Goal: Transaction & Acquisition: Purchase product/service

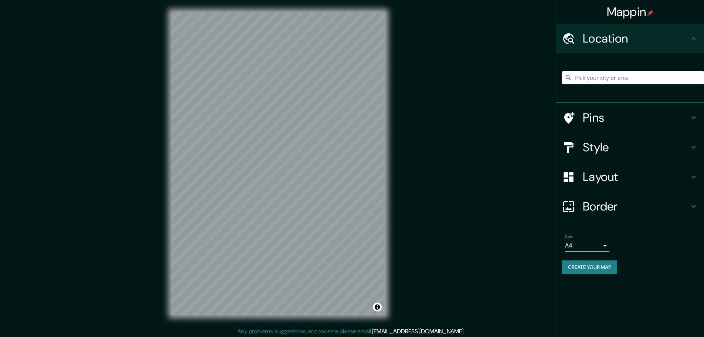
click at [621, 74] on input "Pick your city or area" at bounding box center [633, 77] width 142 height 13
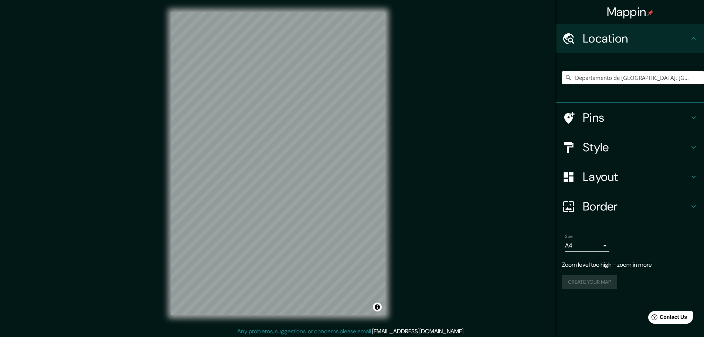
type input "Departamento de [GEOGRAPHIC_DATA], [GEOGRAPHIC_DATA]"
click at [619, 140] on h4 "Style" at bounding box center [636, 147] width 106 height 15
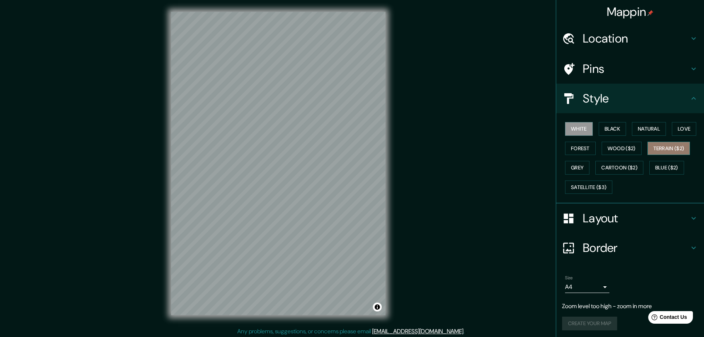
click at [672, 148] on button "Terrain ($2)" at bounding box center [668, 148] width 43 height 14
click at [379, 310] on button "Toggle attribution" at bounding box center [377, 306] width 9 height 9
click at [380, 309] on button "Toggle attribution" at bounding box center [377, 306] width 9 height 9
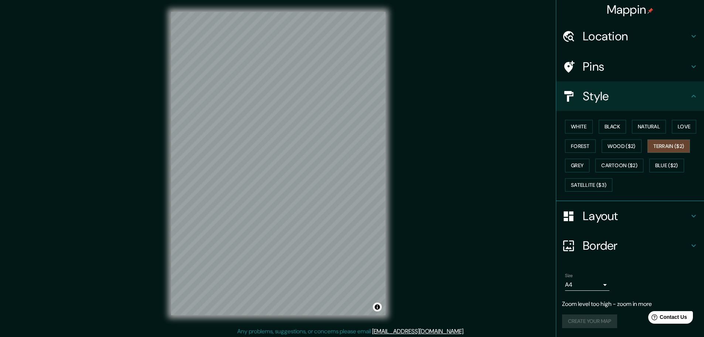
click at [584, 288] on body "Mappin Location [GEOGRAPHIC_DATA], [GEOGRAPHIC_DATA] [GEOGRAPHIC_DATA] [GEOGRAP…" at bounding box center [352, 168] width 704 height 337
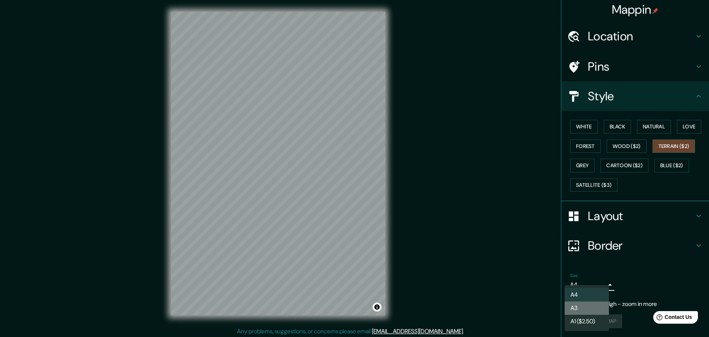
click at [586, 309] on li "A3" at bounding box center [587, 307] width 44 height 13
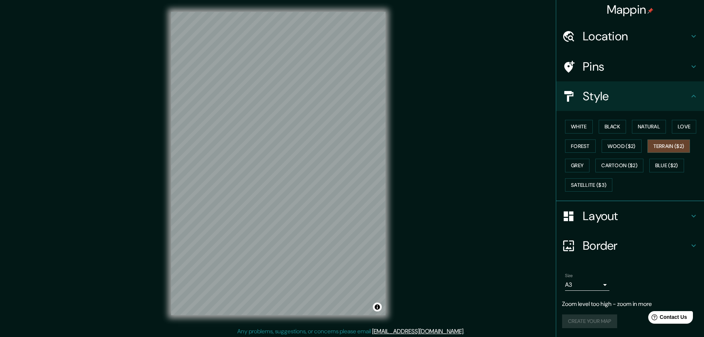
click at [603, 215] on h4 "Layout" at bounding box center [636, 215] width 106 height 15
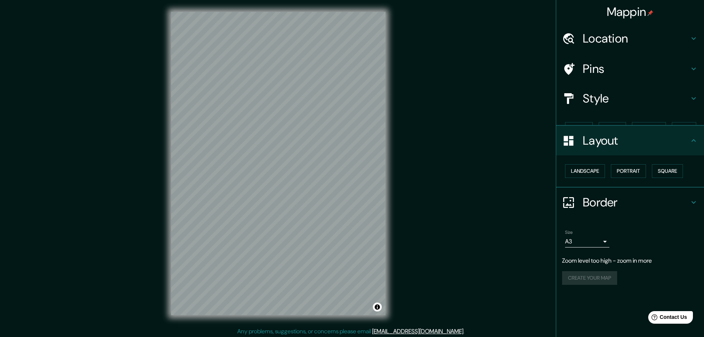
scroll to position [0, 0]
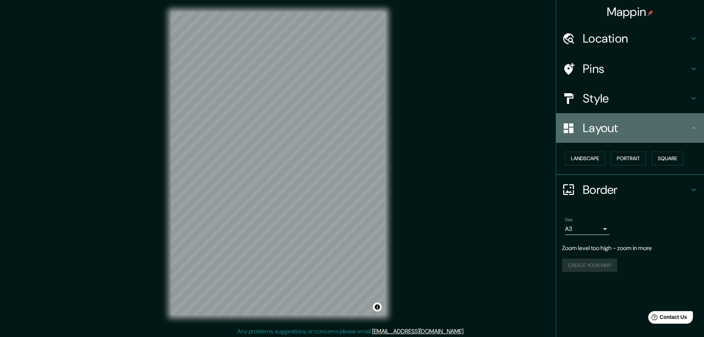
click at [617, 136] on div "Layout" at bounding box center [630, 128] width 148 height 30
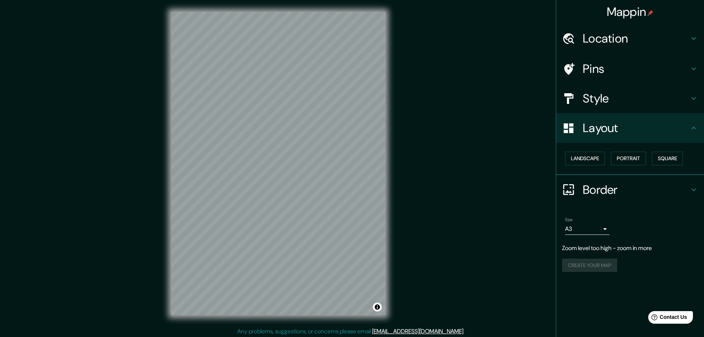
click at [628, 102] on h4 "Style" at bounding box center [636, 98] width 106 height 15
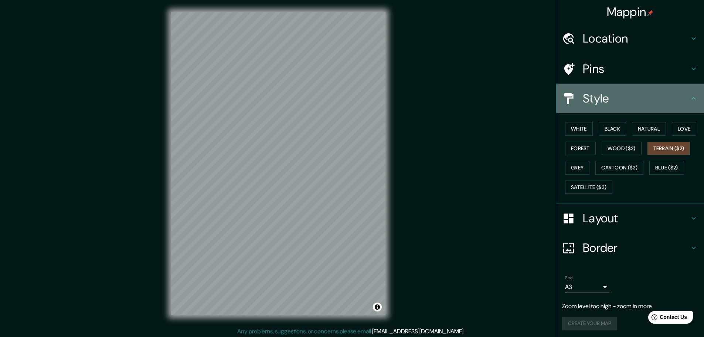
click at [614, 101] on h4 "Style" at bounding box center [636, 98] width 106 height 15
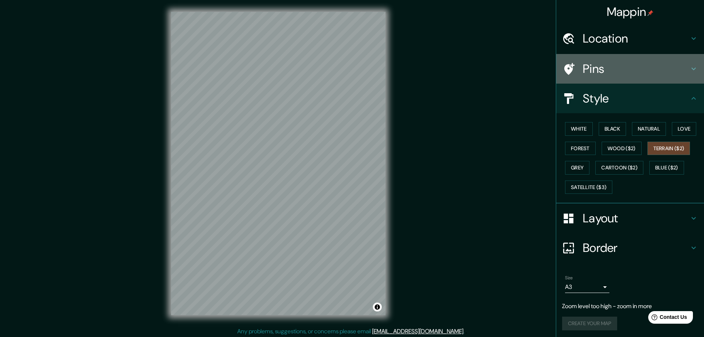
click at [629, 60] on div "Pins" at bounding box center [630, 69] width 148 height 30
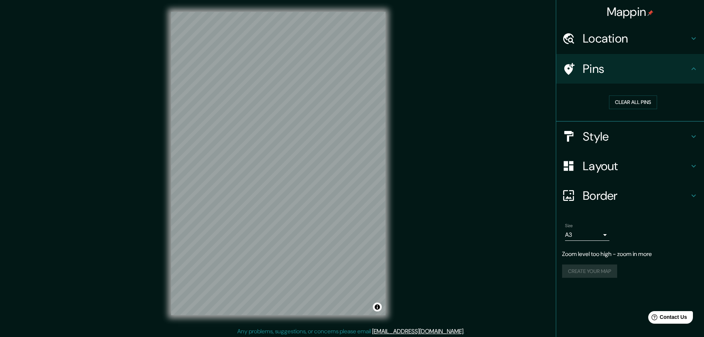
click at [631, 36] on h4 "Location" at bounding box center [636, 38] width 106 height 15
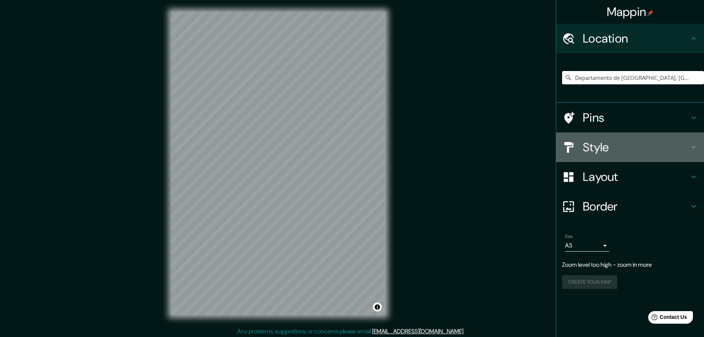
click at [619, 147] on h4 "Style" at bounding box center [636, 147] width 106 height 15
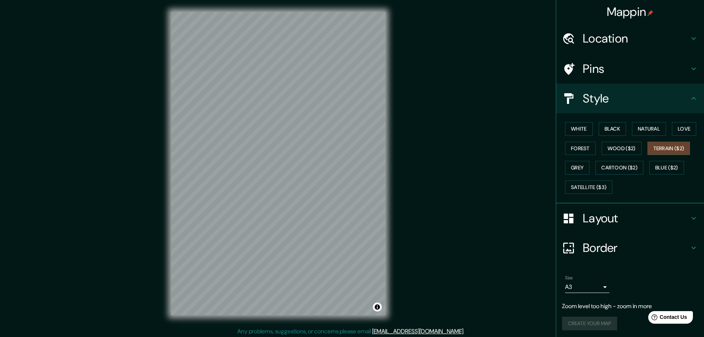
scroll to position [2, 0]
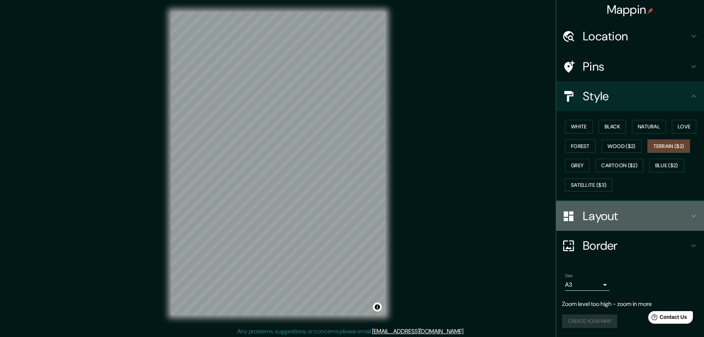
click at [609, 222] on h4 "Layout" at bounding box center [636, 215] width 106 height 15
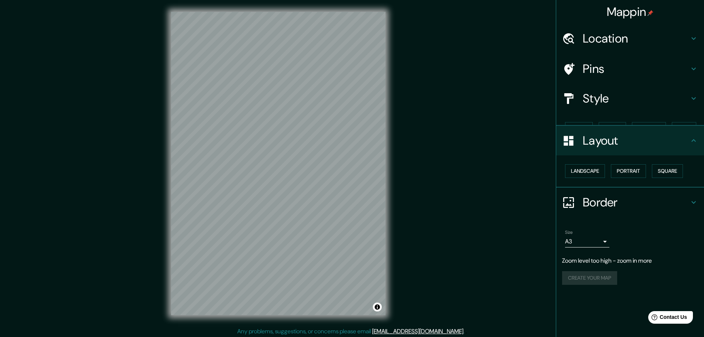
scroll to position [0, 0]
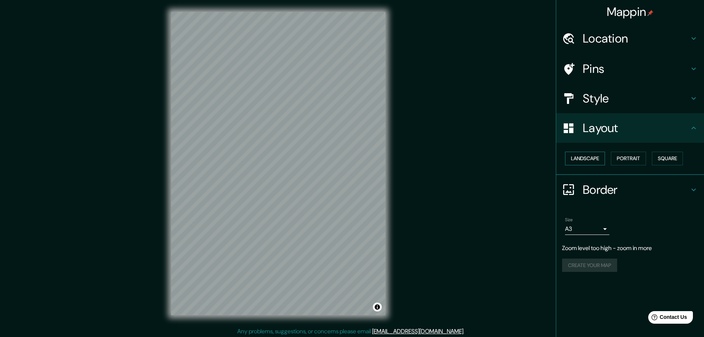
click at [604, 152] on button "Landscape" at bounding box center [585, 158] width 40 height 14
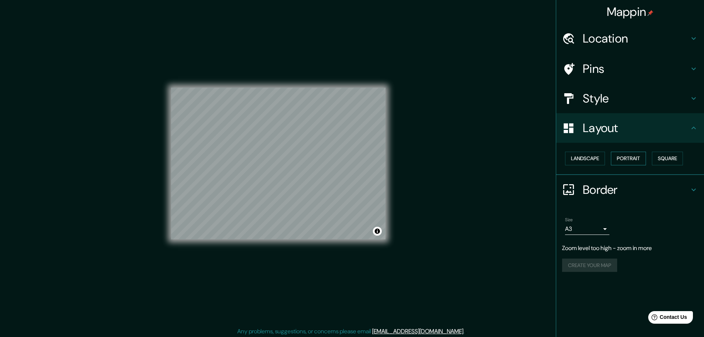
click at [621, 156] on button "Portrait" at bounding box center [628, 158] width 35 height 14
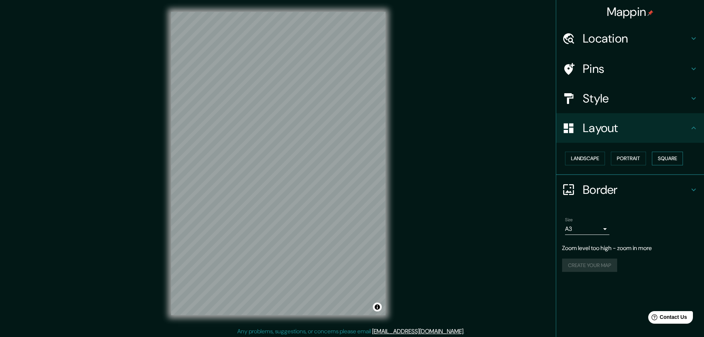
click at [658, 158] on button "Square" at bounding box center [667, 158] width 31 height 14
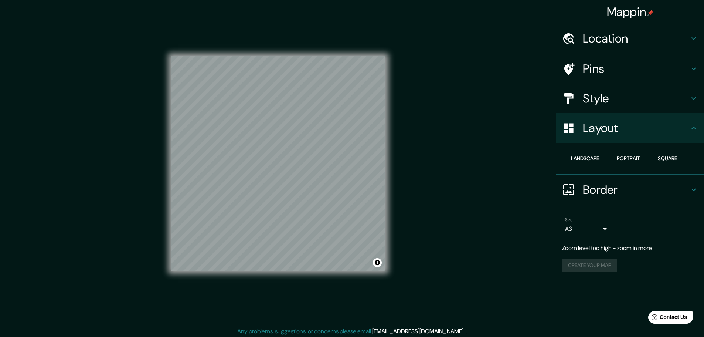
click at [632, 160] on button "Portrait" at bounding box center [628, 158] width 35 height 14
